Goal: Information Seeking & Learning: Learn about a topic

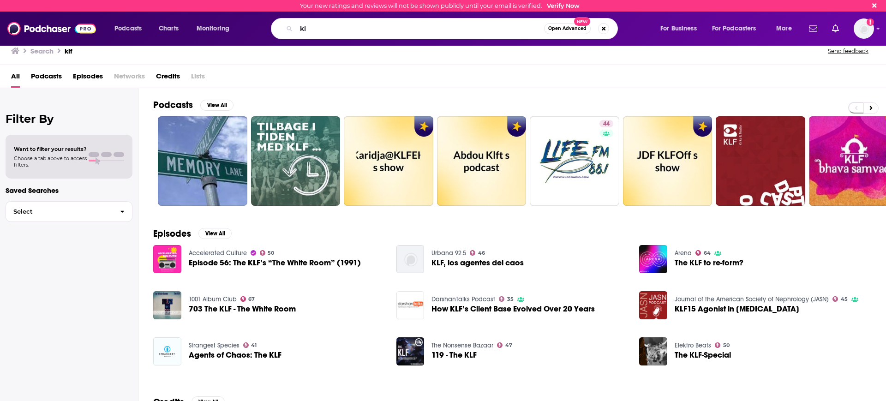
type input "k"
type input "moneywise"
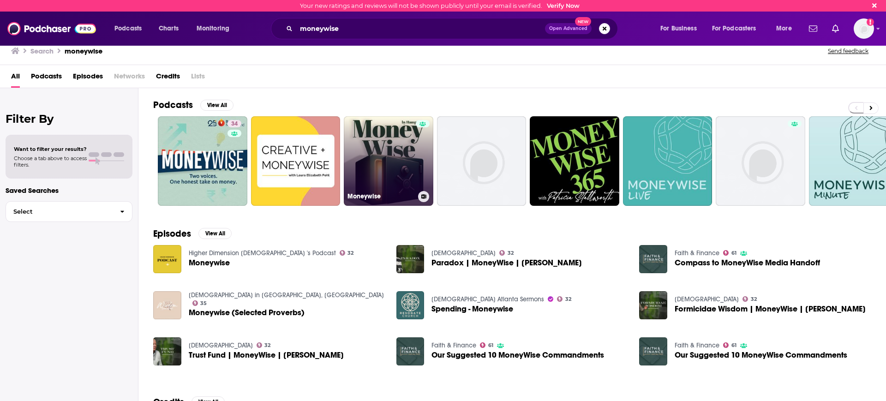
click at [401, 154] on link "Moneywise" at bounding box center [389, 161] width 90 height 90
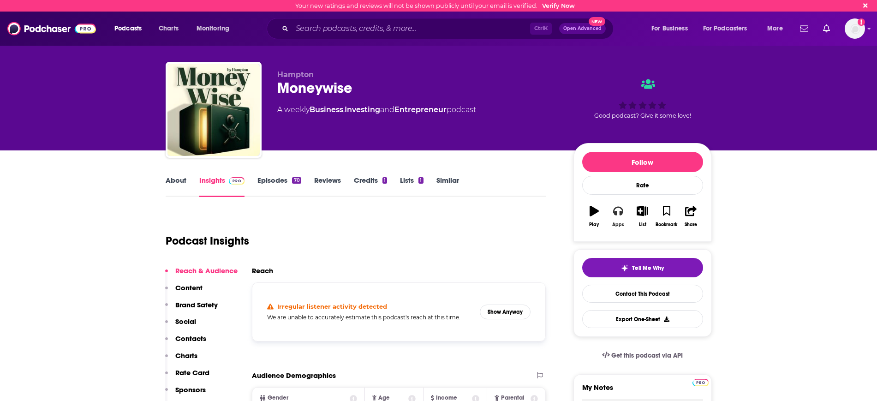
click at [621, 211] on icon "button" at bounding box center [618, 211] width 10 height 9
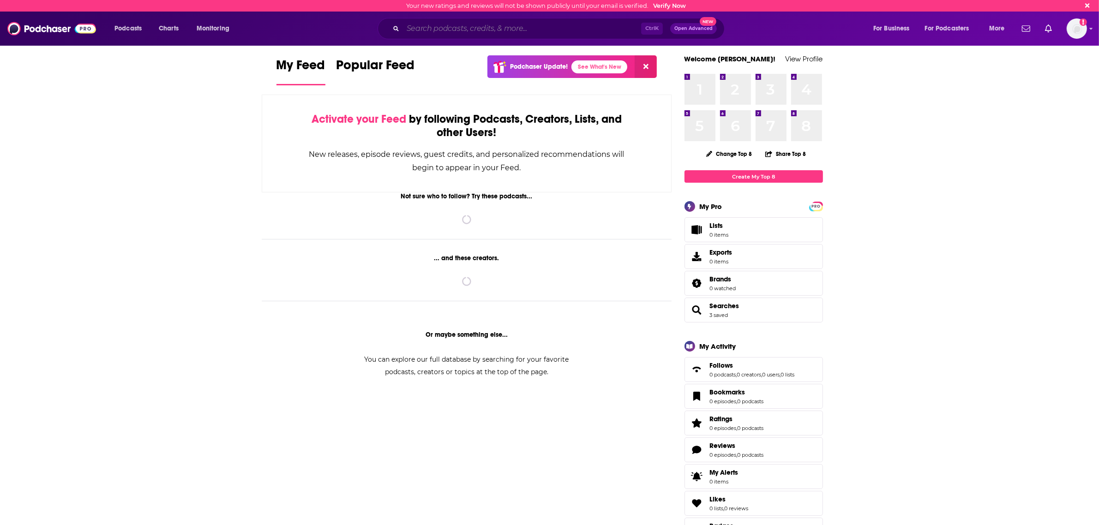
click at [454, 22] on input "Search podcasts, credits, & more..." at bounding box center [522, 28] width 238 height 15
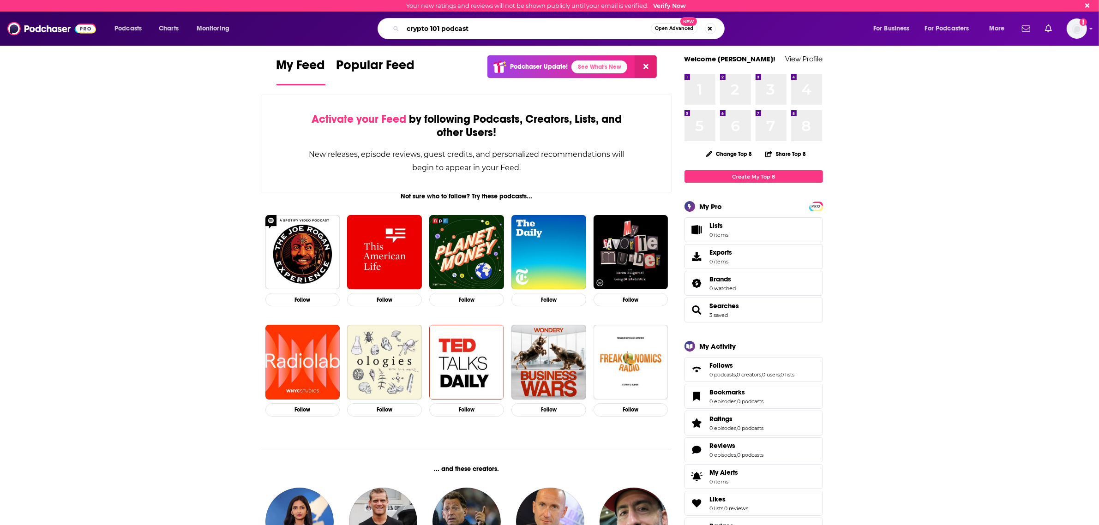
type input "crypto 101 podcast"
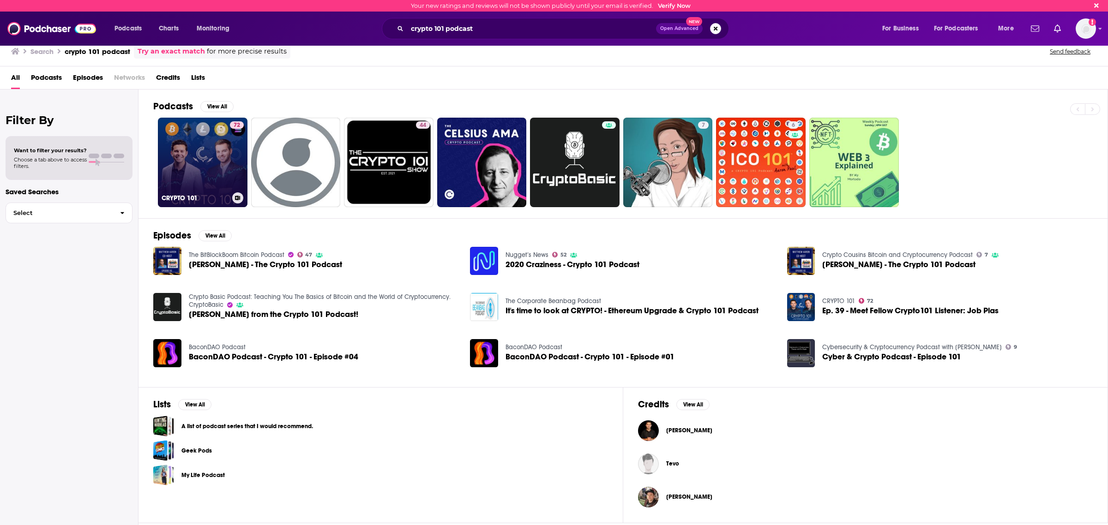
click at [228, 148] on link "72 CRYPTO 101" at bounding box center [203, 163] width 90 height 90
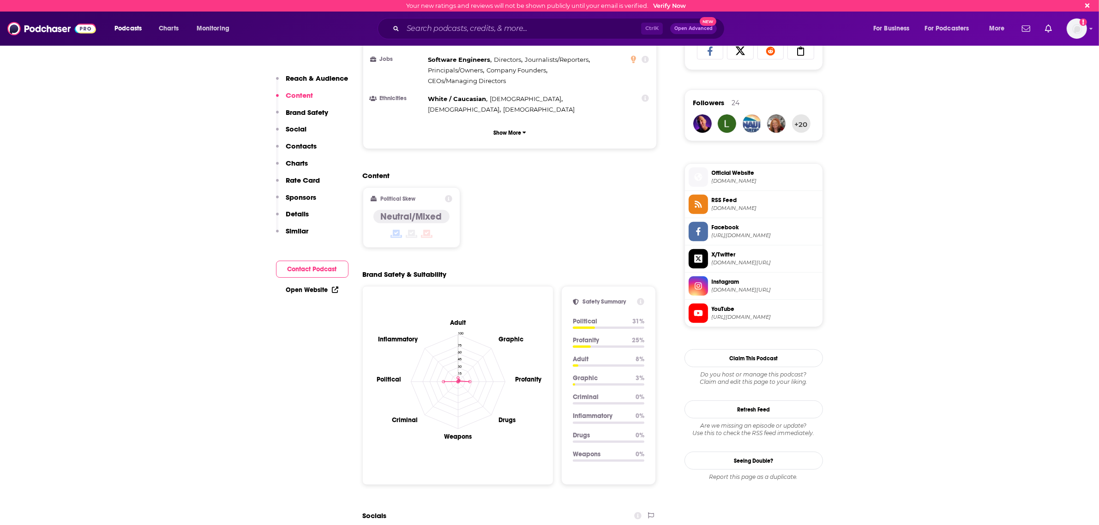
scroll to position [231, 0]
